Goal: Leave review/rating: Leave review/rating

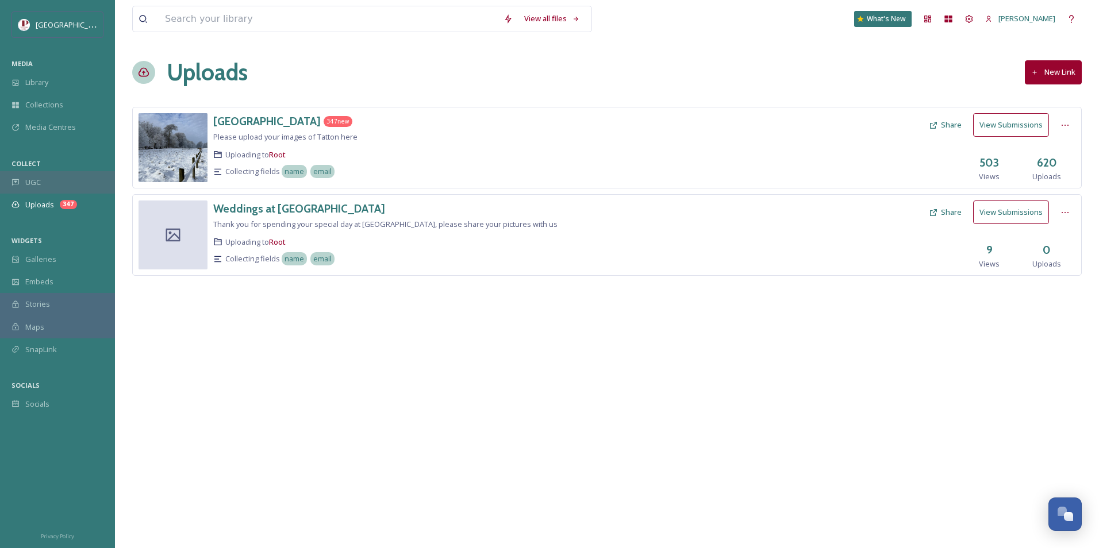
drag, startPoint x: 0, startPoint y: 0, endPoint x: 68, endPoint y: 184, distance: 196.1
click at [68, 184] on div "UGC" at bounding box center [57, 182] width 115 height 22
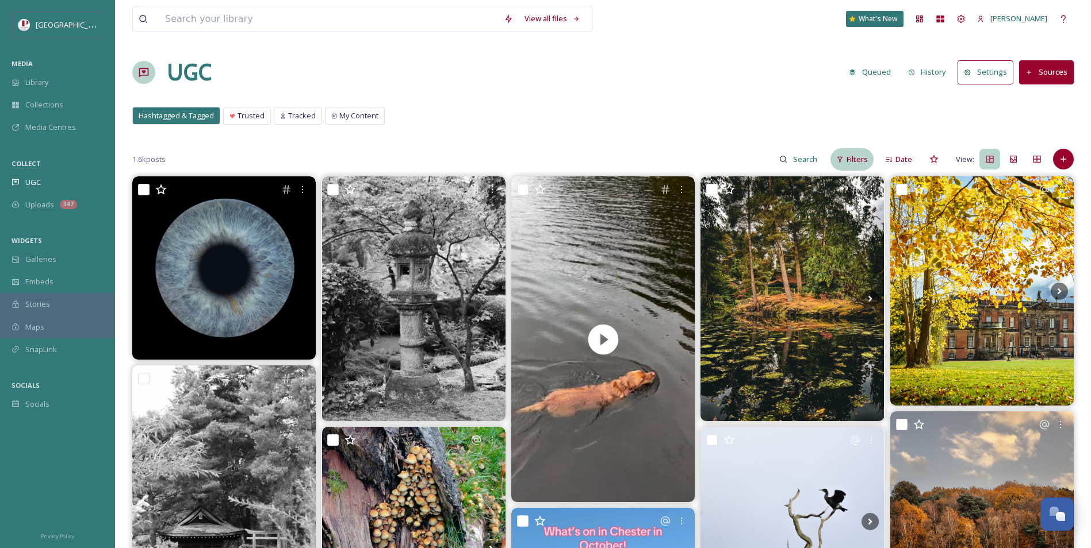
click at [861, 168] on div "Filters" at bounding box center [851, 159] width 43 height 22
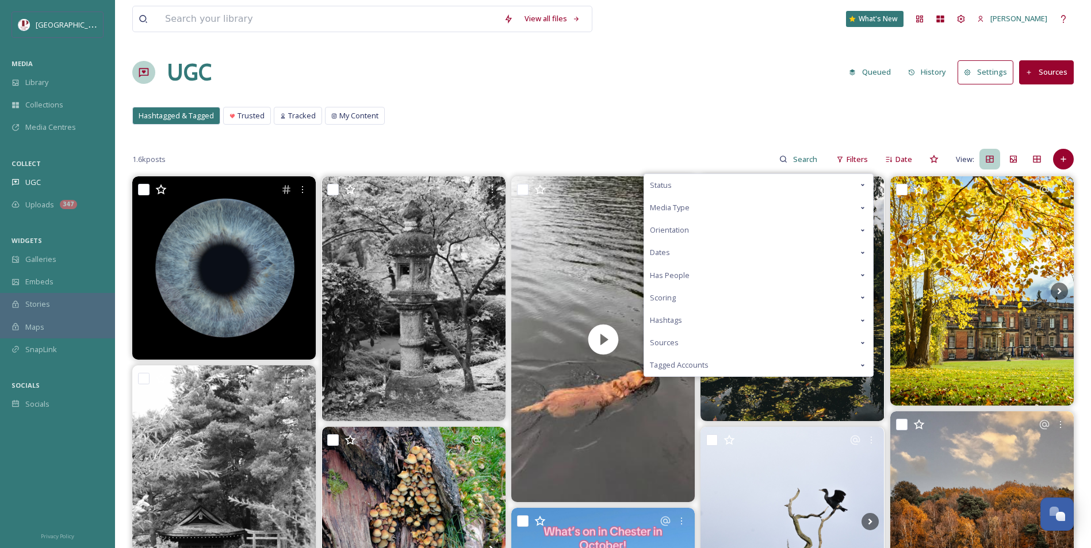
click at [713, 296] on div "Scoring" at bounding box center [758, 298] width 229 height 22
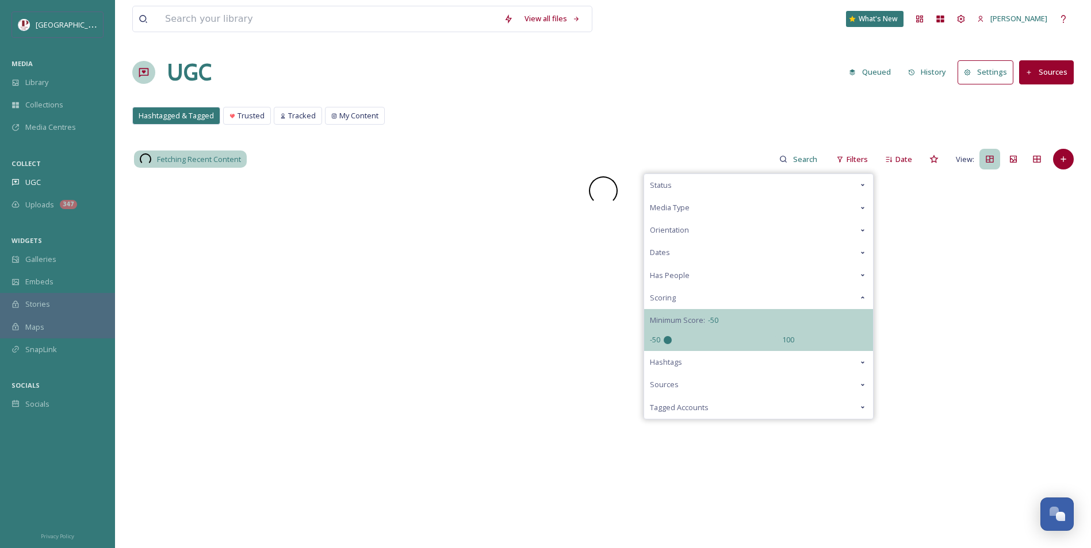
drag, startPoint x: 721, startPoint y: 339, endPoint x: 532, endPoint y: 338, distance: 189.2
type input "-50"
click at [663, 338] on input "range" at bounding box center [720, 340] width 115 height 8
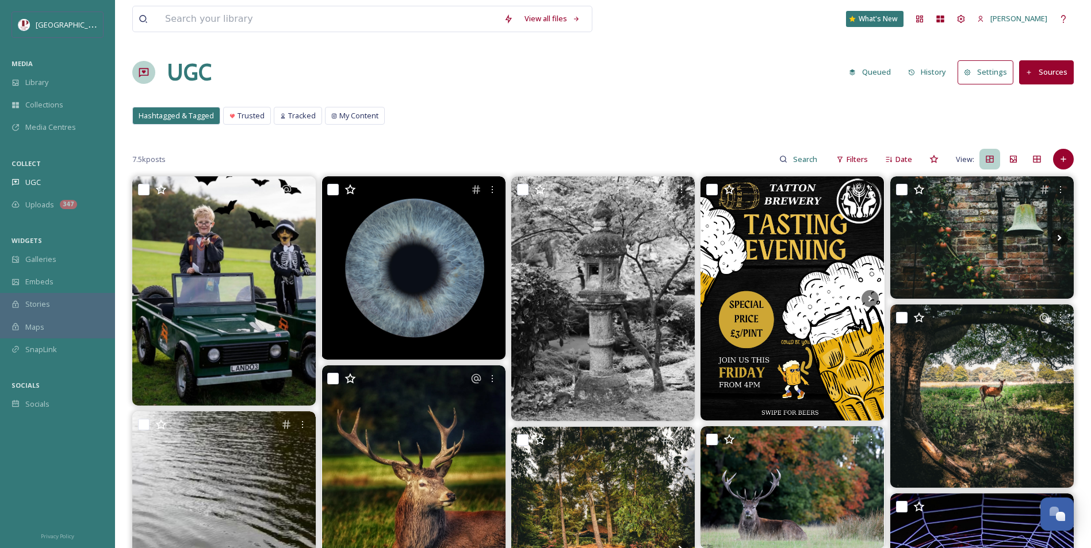
click at [557, 121] on div "Hashtagged & Tagged Trusted Tracked My Content Hashtagged & Tagged Trusted Trac…" at bounding box center [602, 119] width 941 height 24
click at [64, 347] on div "SnapLink" at bounding box center [57, 350] width 115 height 22
